Goal: Task Accomplishment & Management: Manage account settings

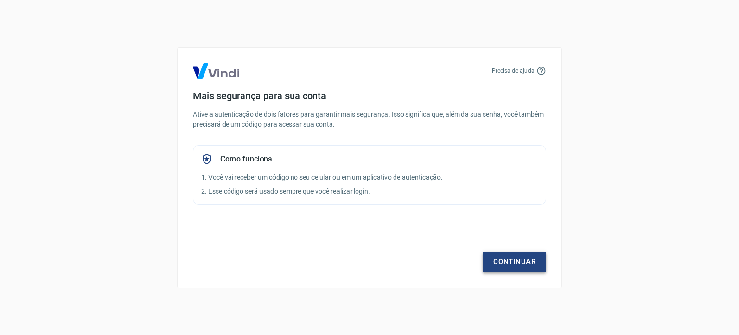
click at [516, 265] on link "Continuar" at bounding box center [515, 261] width 64 height 20
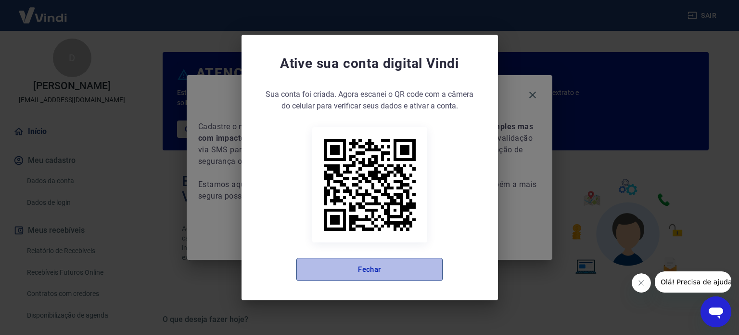
click at [363, 259] on button "Fechar" at bounding box center [370, 269] width 146 height 23
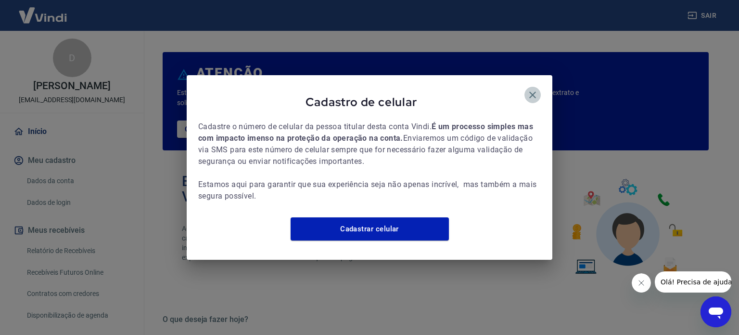
click at [533, 93] on icon "button" at bounding box center [533, 95] width 12 height 12
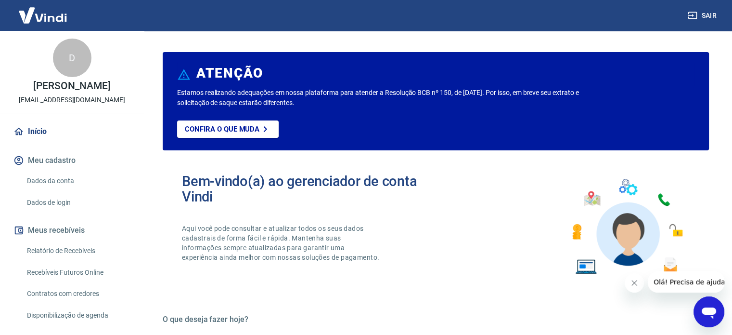
scroll to position [89, 0]
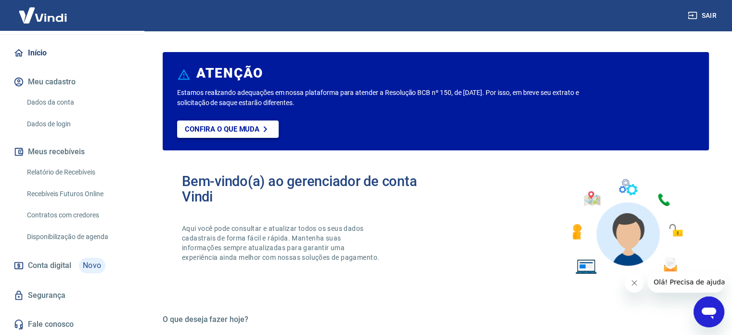
click at [239, 129] on p "Confira o que muda" at bounding box center [222, 129] width 75 height 9
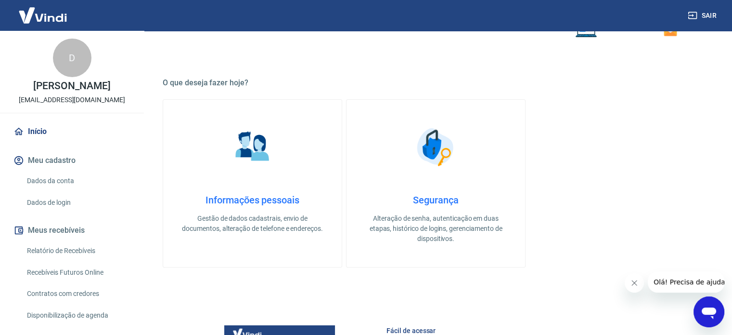
scroll to position [0, 0]
